Goal: Find specific fact: Find specific fact

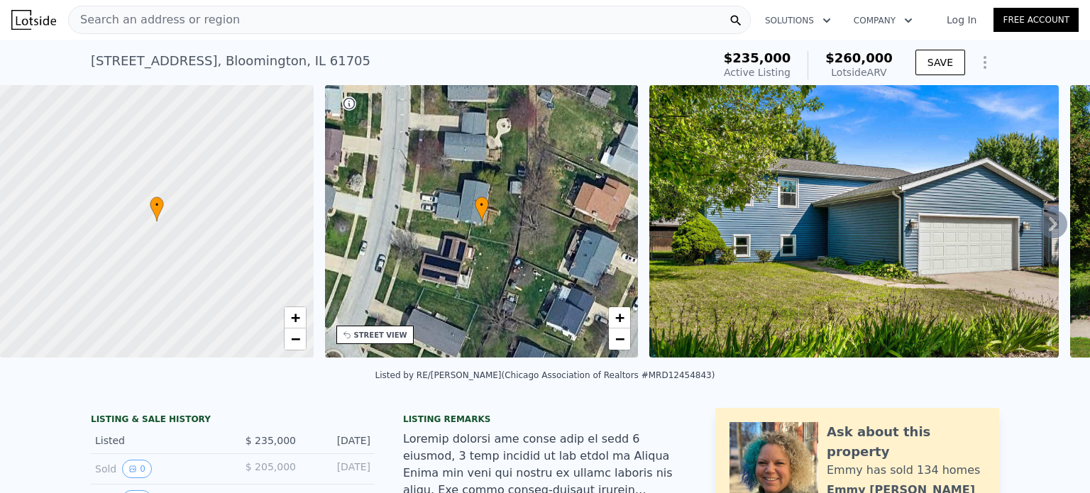
click at [953, 25] on link "Log In" at bounding box center [962, 20] width 64 height 14
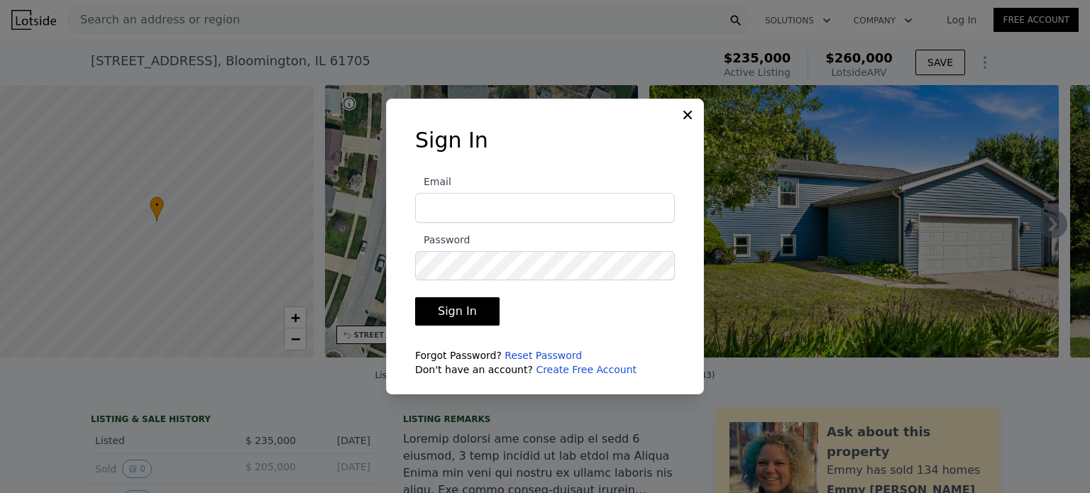
click at [477, 207] on input "Email" at bounding box center [545, 208] width 260 height 30
type input "[EMAIL_ADDRESS][DOMAIN_NAME]"
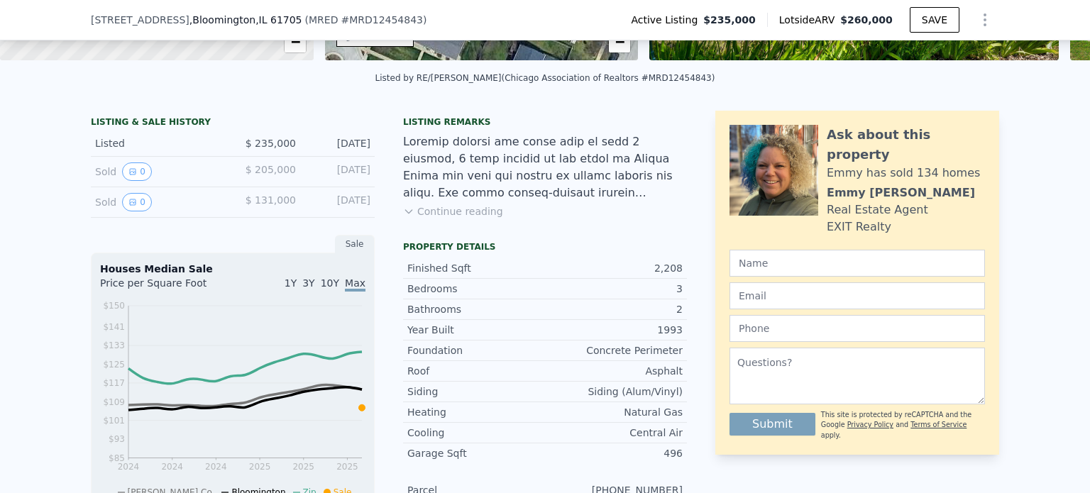
scroll to position [278, 0]
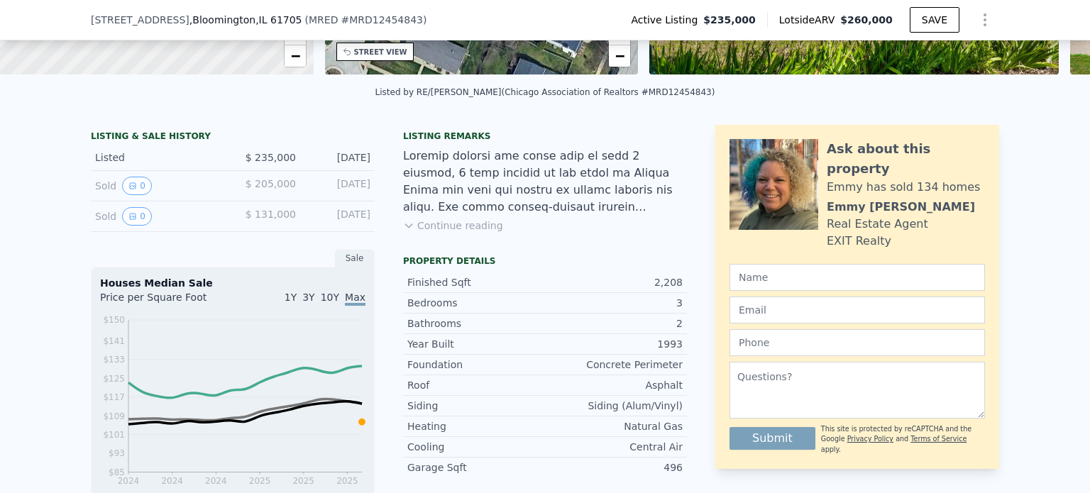
click at [403, 231] on icon at bounding box center [408, 225] width 11 height 11
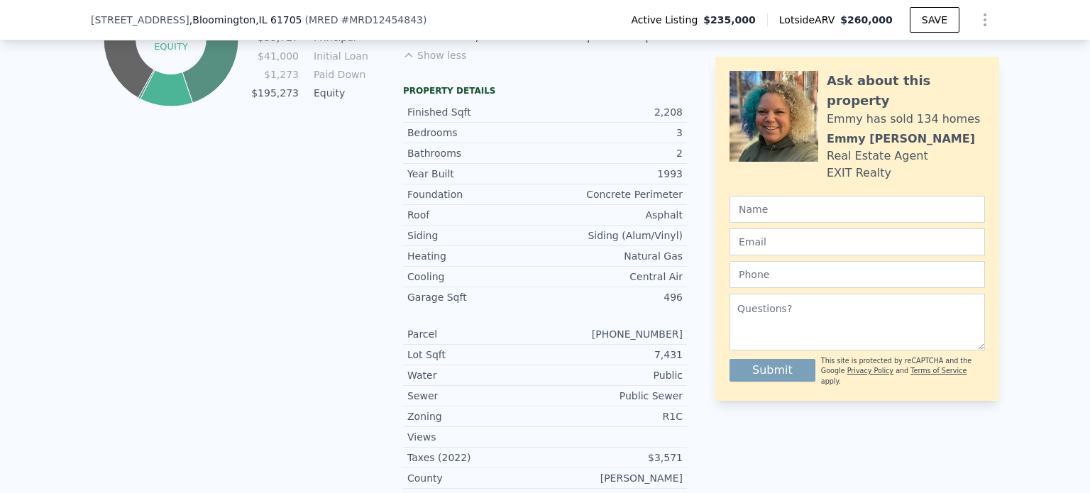
scroll to position [994, 0]
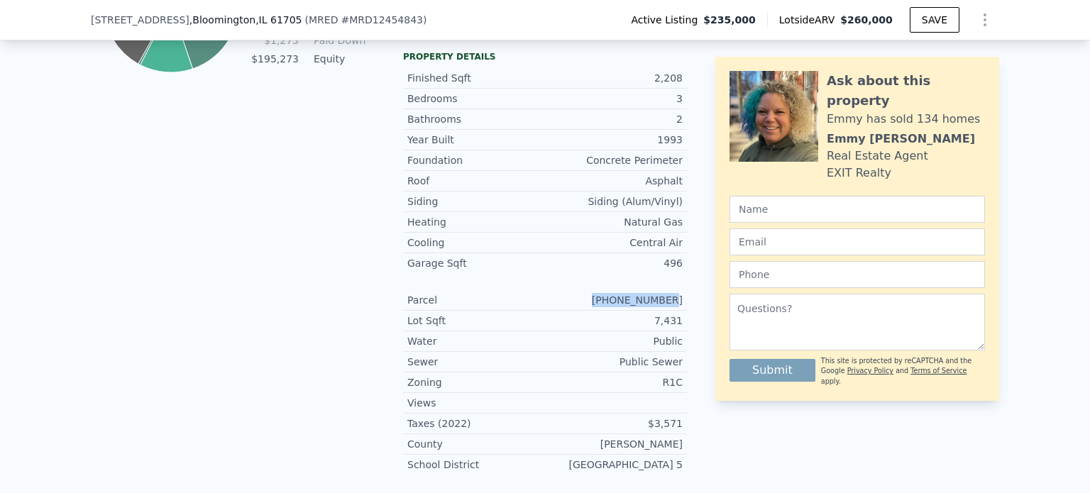
drag, startPoint x: 619, startPoint y: 206, endPoint x: 675, endPoint y: 205, distance: 56.1
click at [675, 293] on div "[PHONE_NUMBER]" at bounding box center [614, 300] width 138 height 14
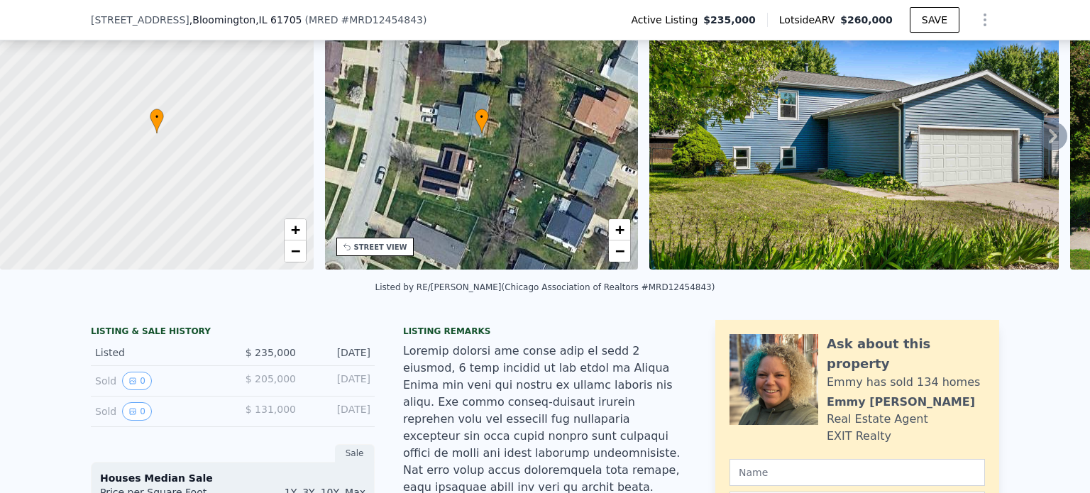
scroll to position [5, 0]
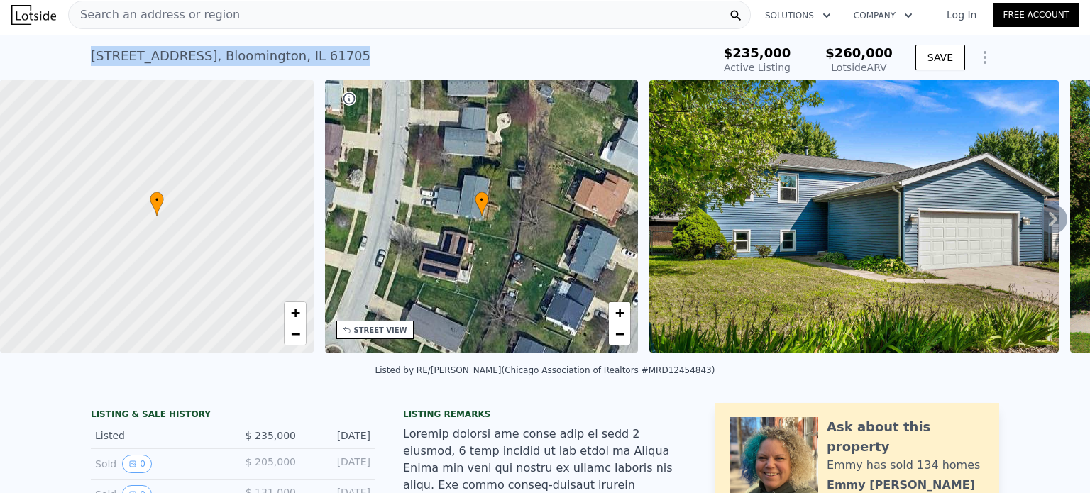
drag, startPoint x: 84, startPoint y: 51, endPoint x: 338, endPoint y: 52, distance: 254.2
click at [338, 52] on div "2724 Rocksbury Dr , Bloomington , IL 61705 Active at $235k (~ARV $260k ) $235,0…" at bounding box center [545, 57] width 1090 height 45
copy div "2724 Rocksbury Dr , Bloomington , IL 61705"
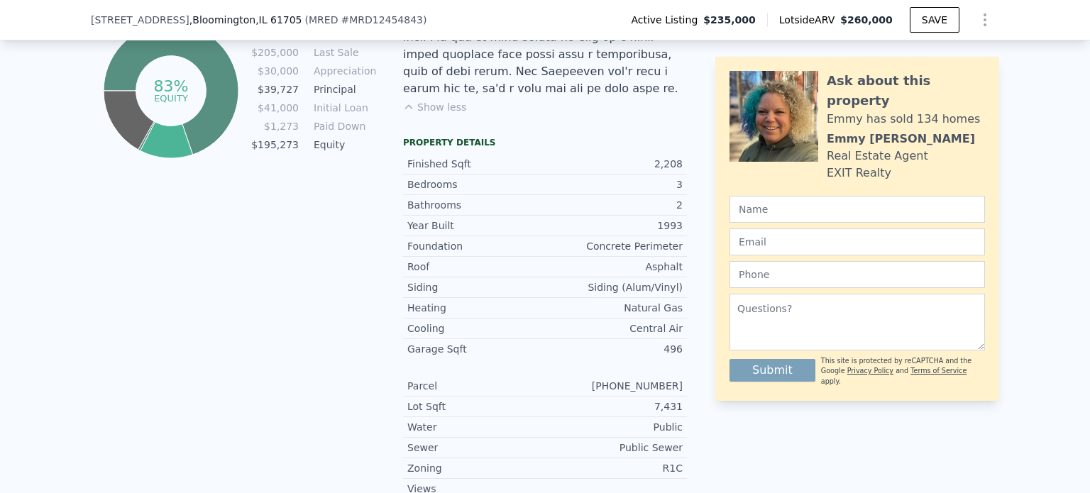
scroll to position [923, 0]
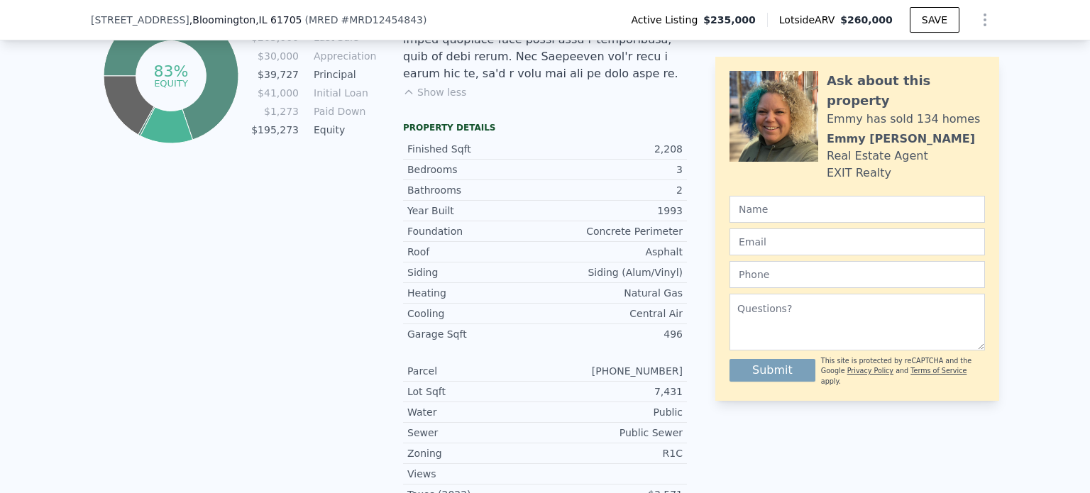
click at [640, 364] on div "[PHONE_NUMBER]" at bounding box center [614, 371] width 138 height 14
copy div "[PHONE_NUMBER]"
